Goal: Task Accomplishment & Management: Use online tool/utility

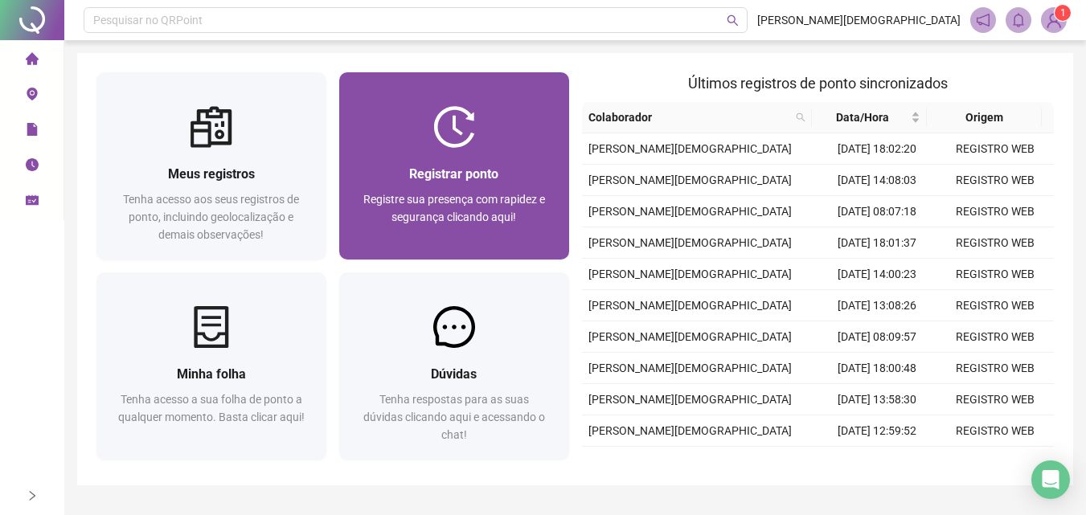
click at [460, 140] on img at bounding box center [454, 127] width 42 height 42
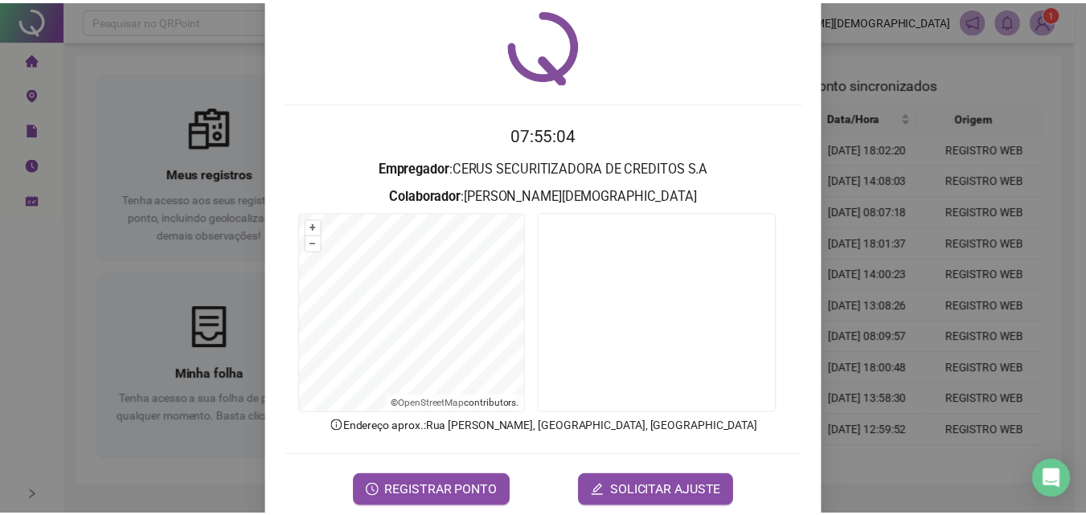
scroll to position [77, 0]
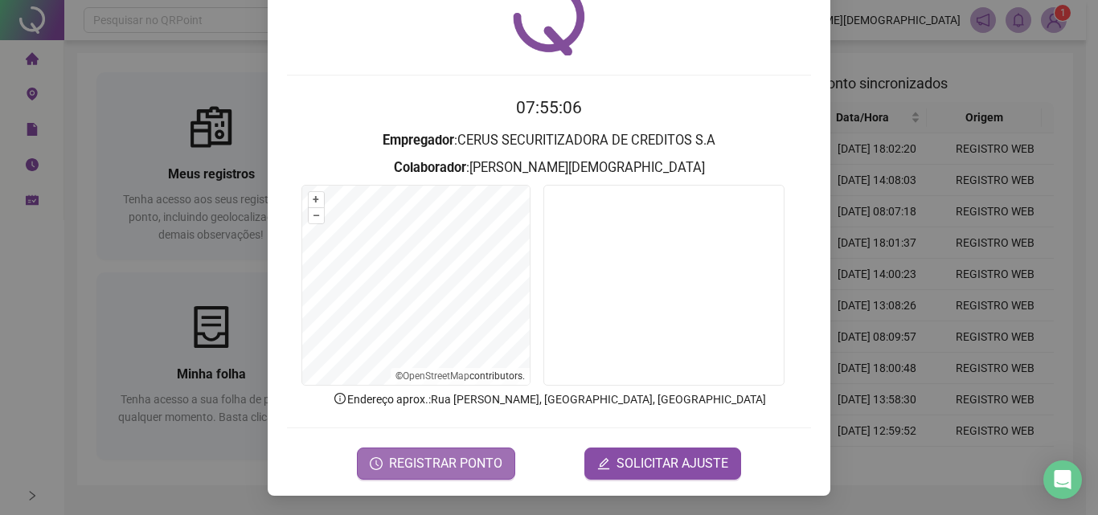
click at [467, 459] on span "REGISTRAR PONTO" at bounding box center [445, 463] width 113 height 19
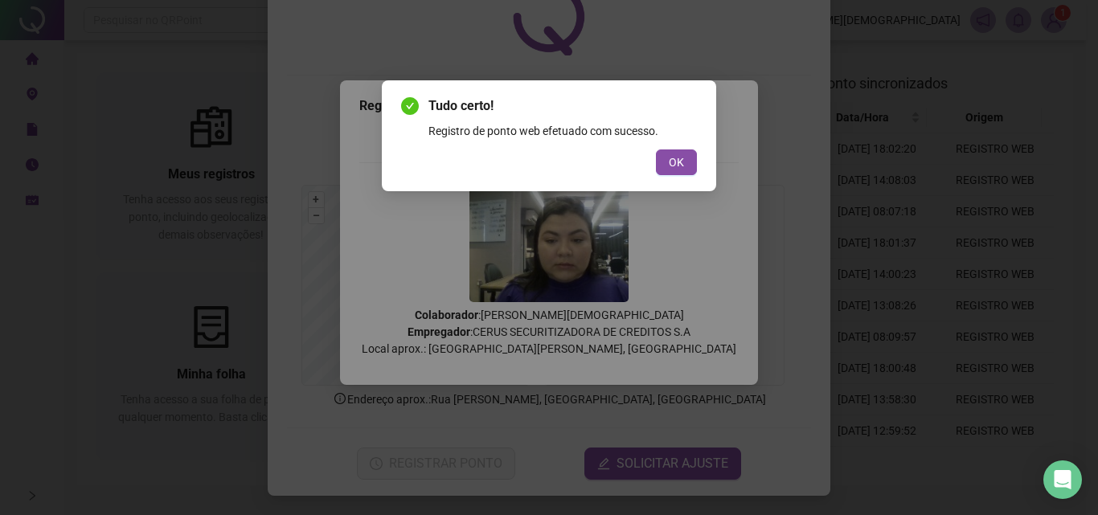
click at [143, 199] on div "Tudo certo! Registro de ponto web efetuado com sucesso. OK" at bounding box center [549, 257] width 1098 height 515
click at [675, 162] on span "OK" at bounding box center [676, 163] width 15 height 18
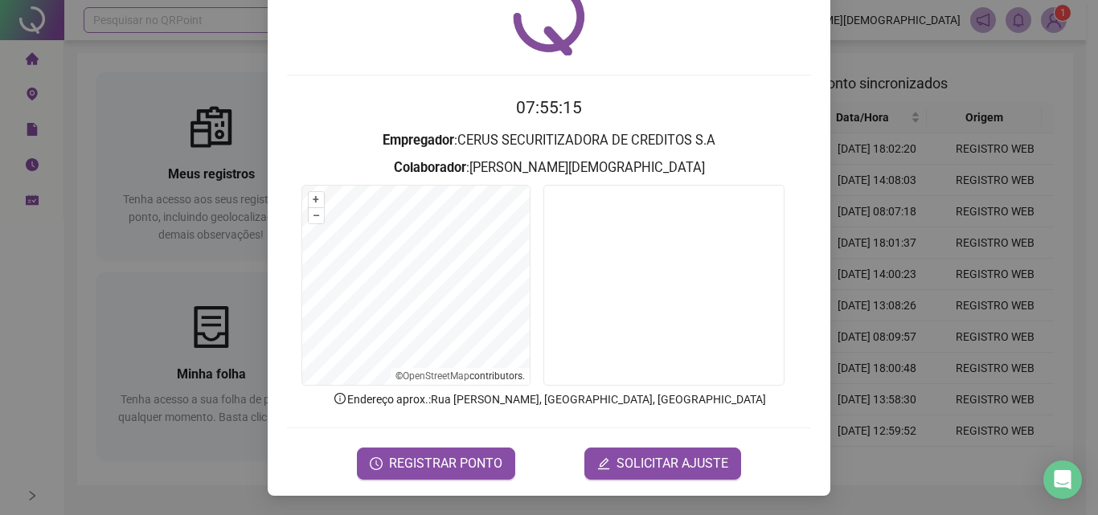
drag, startPoint x: 232, startPoint y: 87, endPoint x: 216, endPoint y: 31, distance: 57.8
click at [232, 83] on div "Registro de ponto web 07:55:15 Empregador : CERUS SECURITIZADORA DE CREDITOS S.…" at bounding box center [549, 257] width 1098 height 515
